Goal: Task Accomplishment & Management: Manage account settings

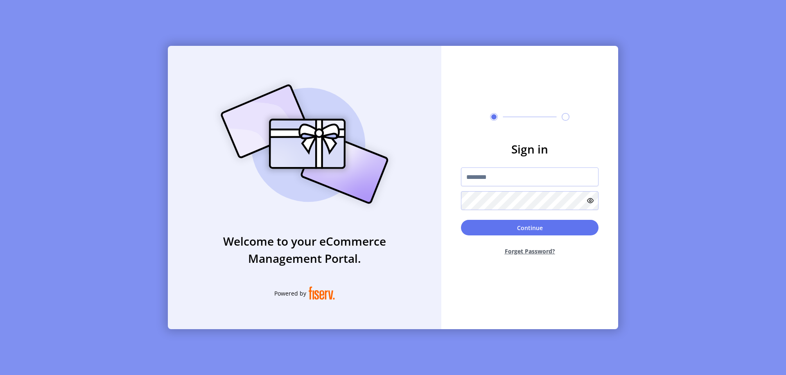
click at [530, 177] on input "text" at bounding box center [530, 177] width 138 height 19
type input "**********"
click at [530, 228] on button "Continue" at bounding box center [530, 228] width 138 height 16
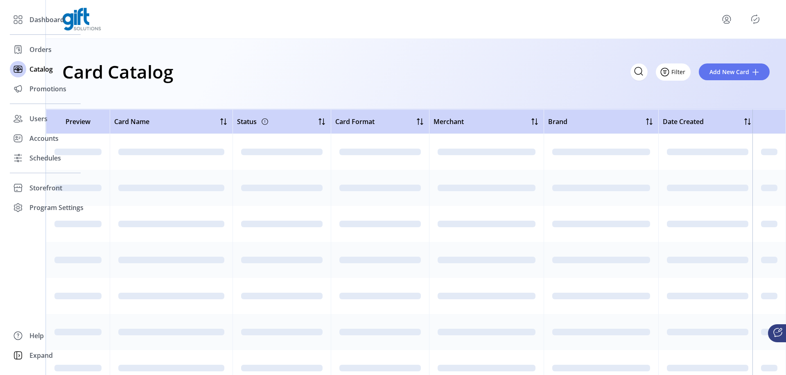
click at [666, 72] on icon "Filter Button" at bounding box center [665, 72] width 2 height 0
